Goal: Find specific fact: Find specific fact

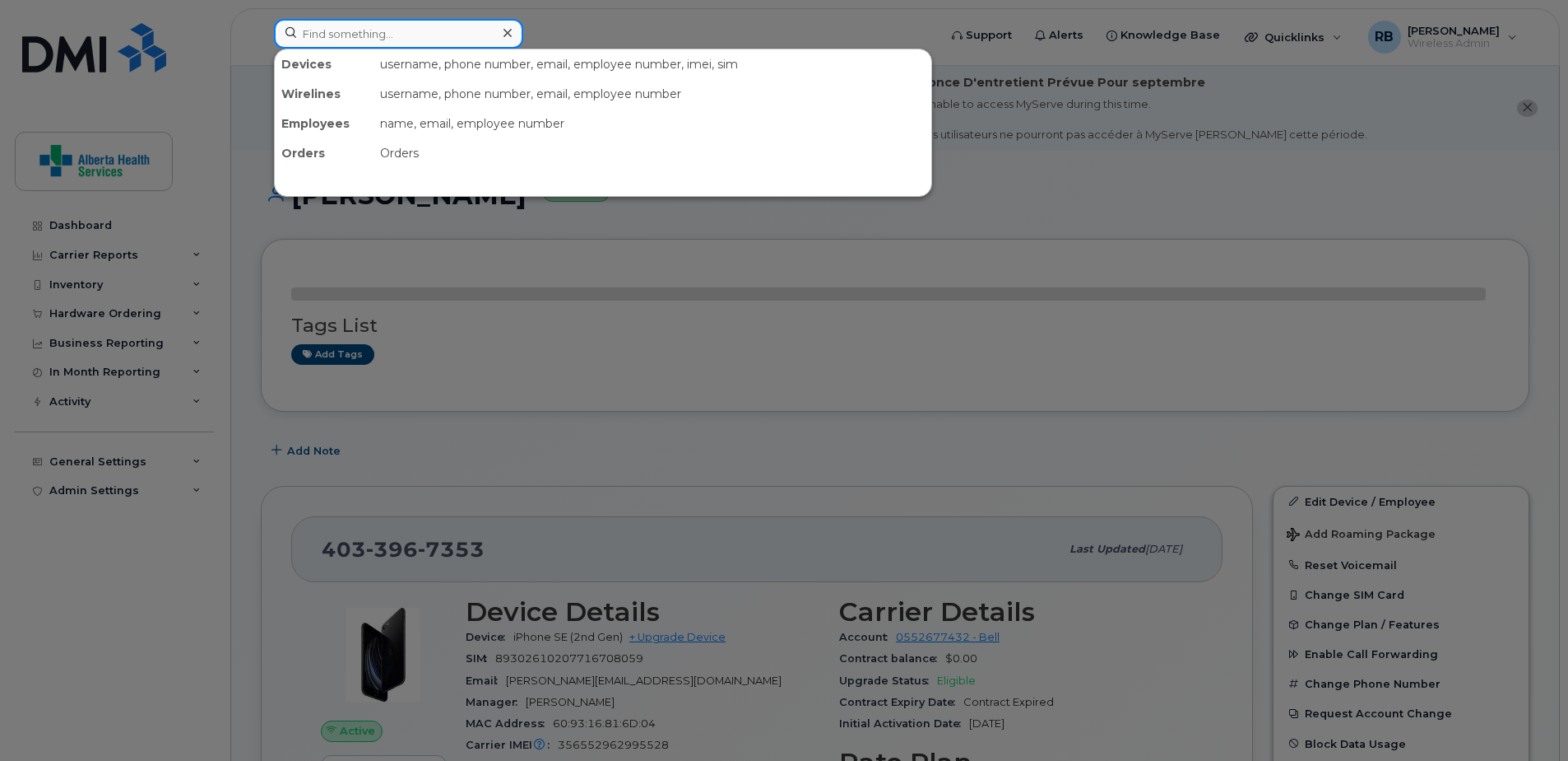
click at [415, 36] on input at bounding box center [399, 33] width 249 height 29
paste input "5879831813"
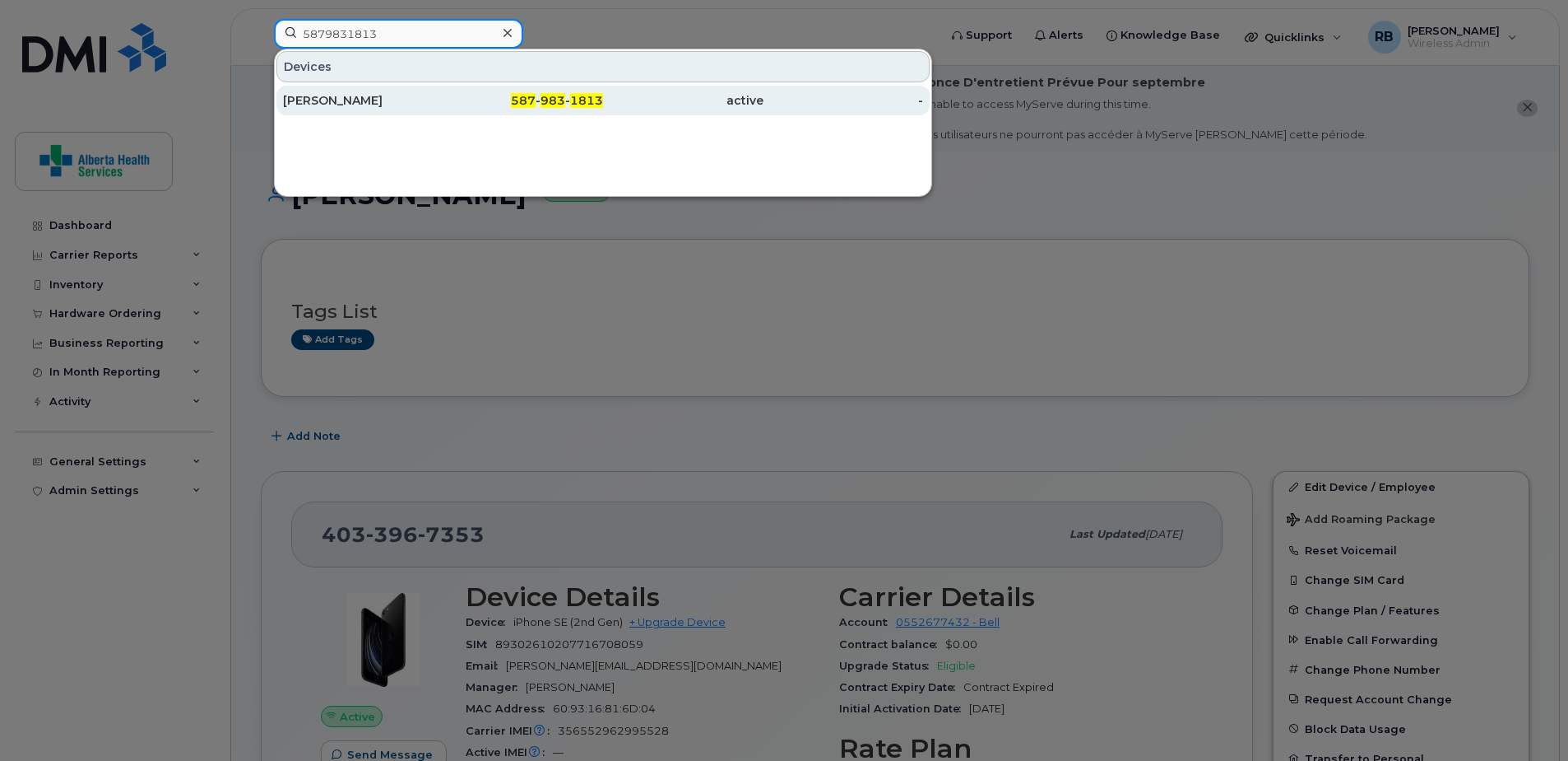
type input "5879831813"
click at [700, 99] on div "active" at bounding box center [683, 100] width 160 height 17
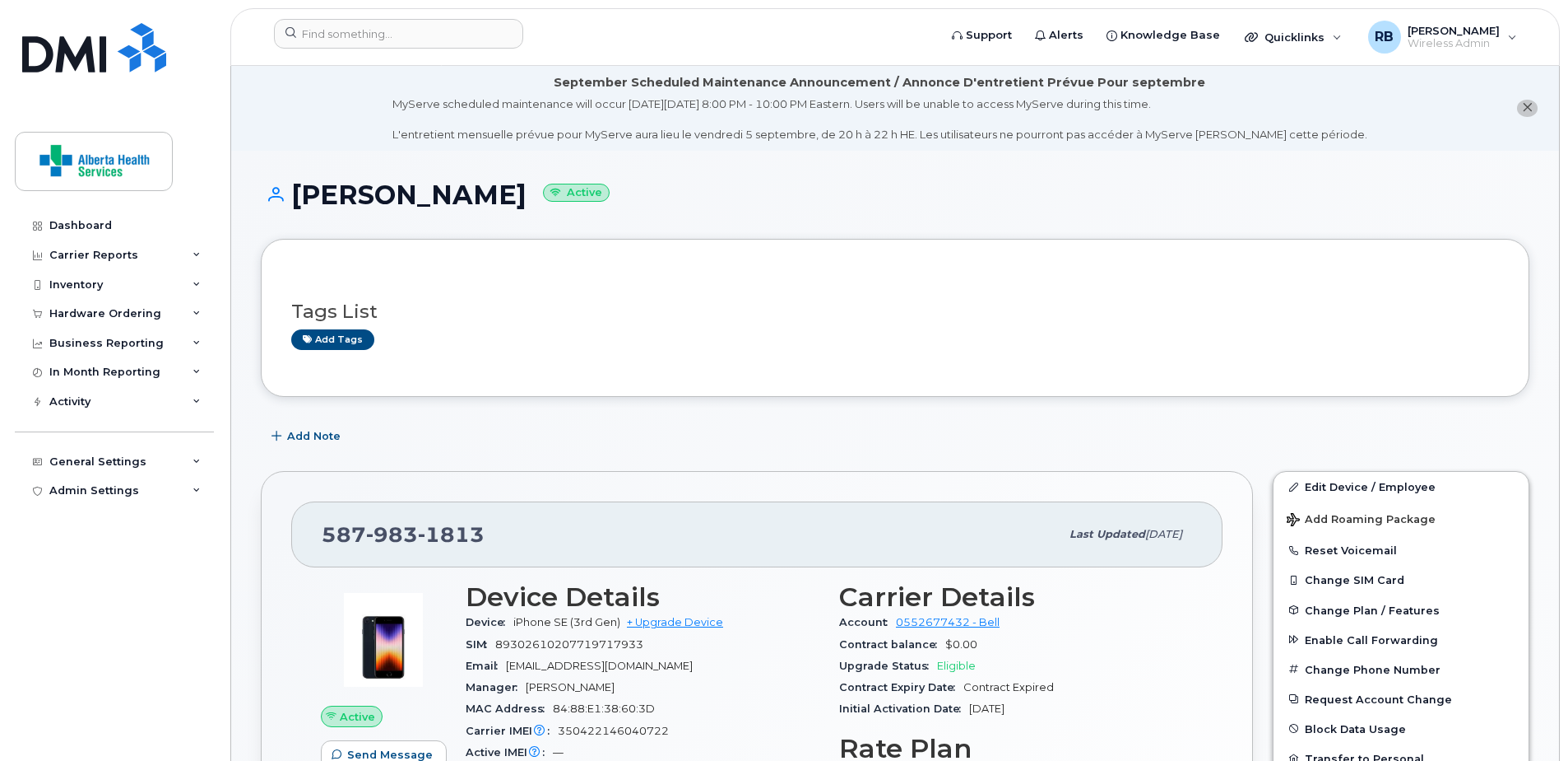
drag, startPoint x: 926, startPoint y: 322, endPoint x: 792, endPoint y: 158, distance: 211.8
click at [926, 321] on div "Tags List Add tags" at bounding box center [895, 317] width 1208 height 63
click at [397, 40] on input at bounding box center [399, 33] width 249 height 29
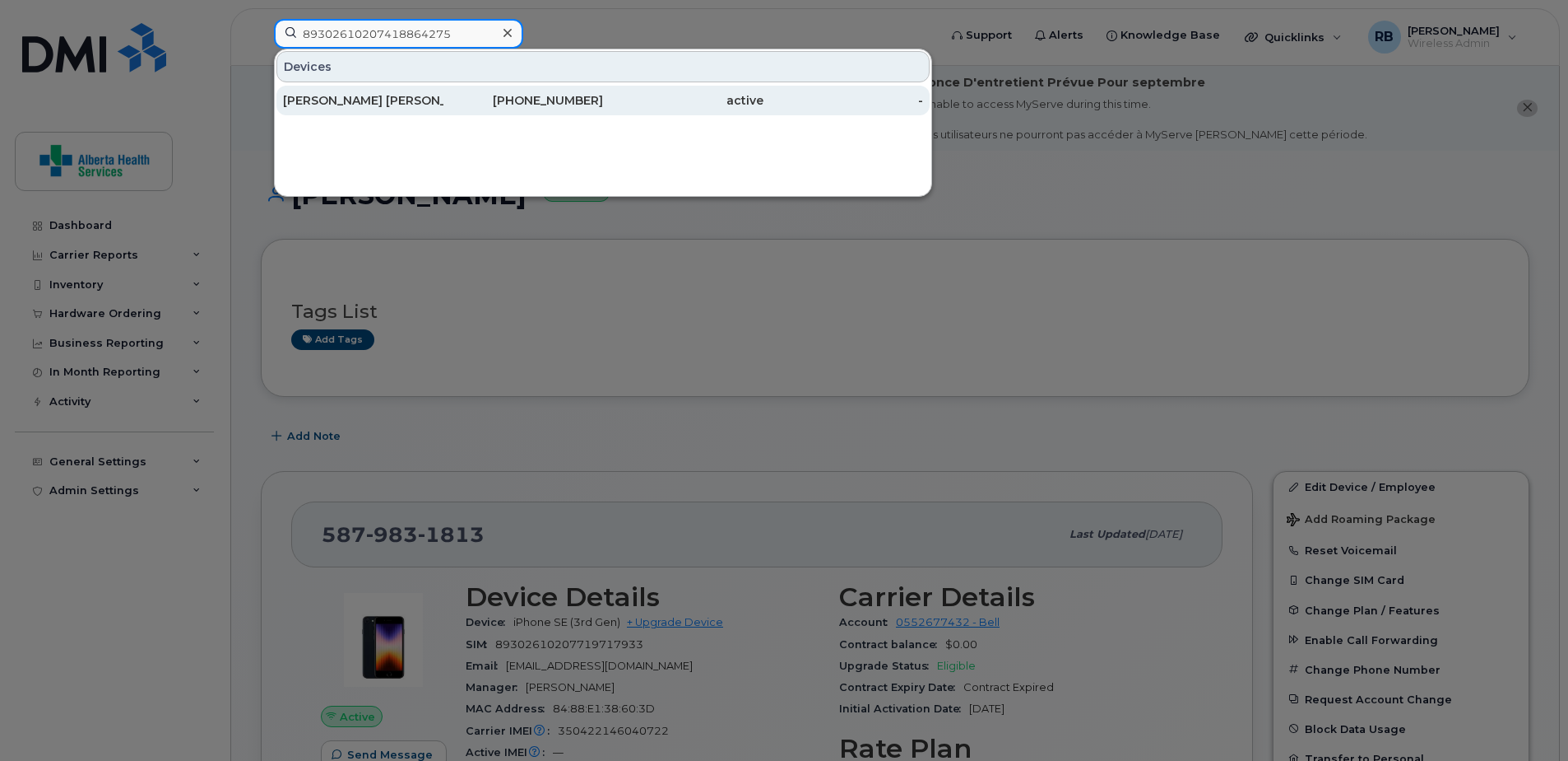
type input "89302610207418864275"
click at [542, 106] on div "587-991-6115" at bounding box center [523, 100] width 160 height 17
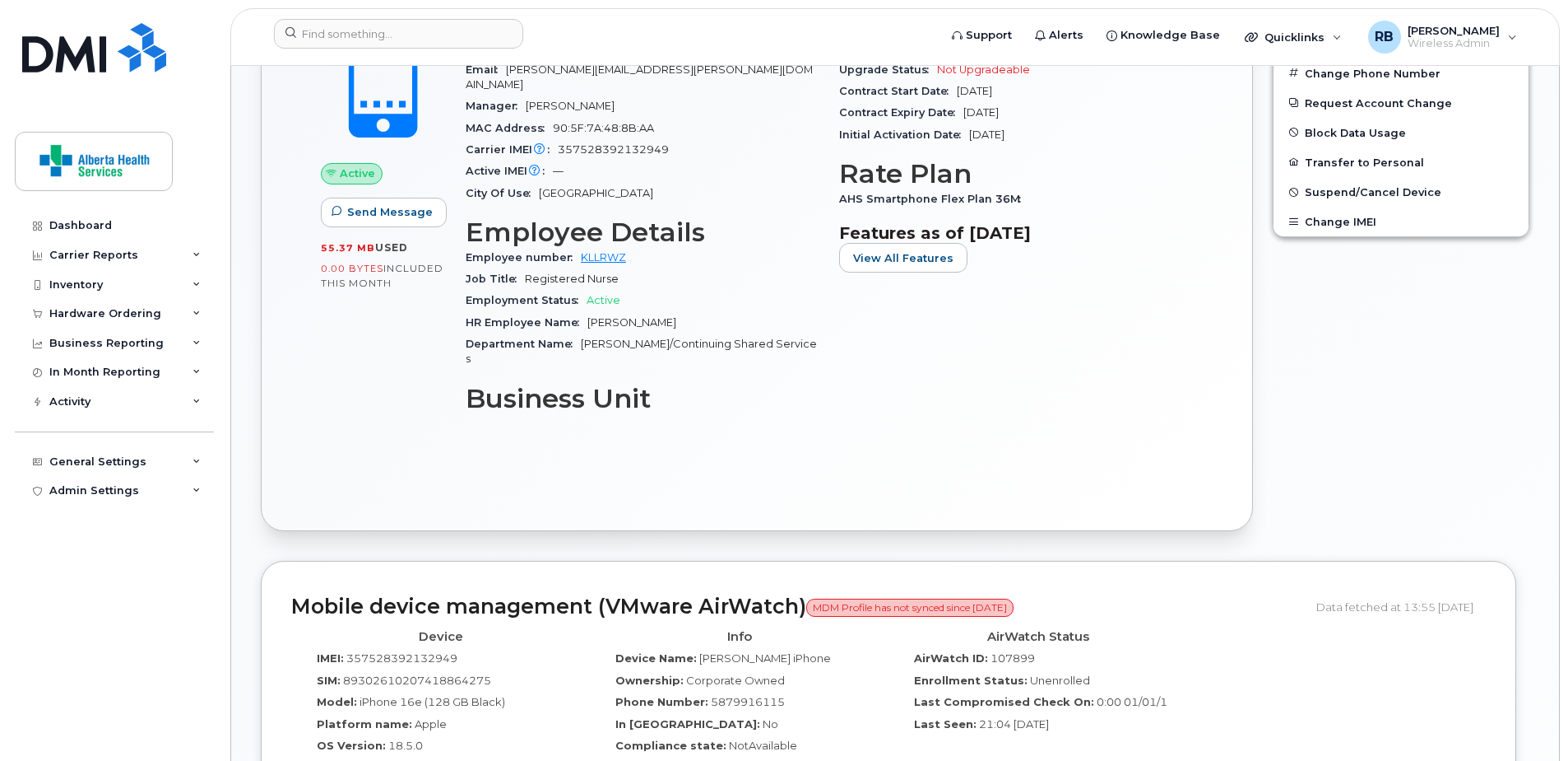
scroll to position [659, 0]
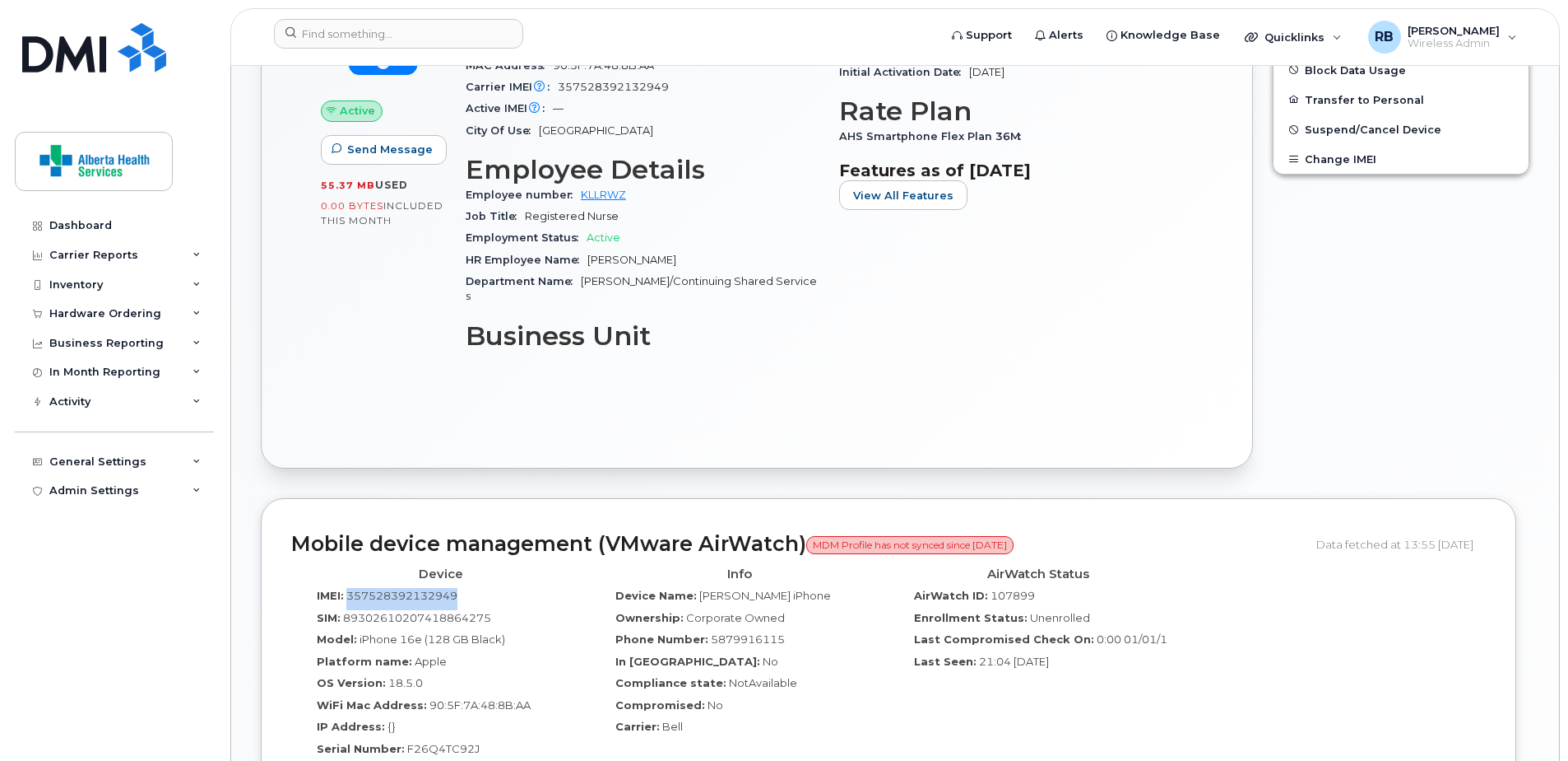
drag, startPoint x: 469, startPoint y: 566, endPoint x: 348, endPoint y: 573, distance: 121.2
click at [348, 588] on div "IMEI: [TECHNICAL_ID]" at bounding box center [441, 598] width 274 height 22
copy span "357528392132949"
